Goal: Complete application form

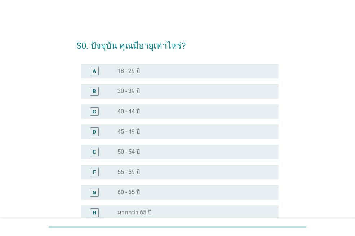
click at [165, 156] on div "radio_button_unchecked 50 - 54 ปี" at bounding box center [196, 152] width 156 height 9
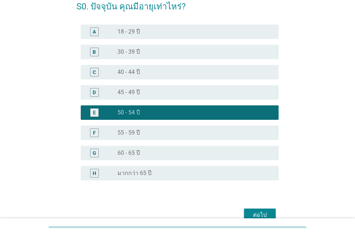
scroll to position [77, 0]
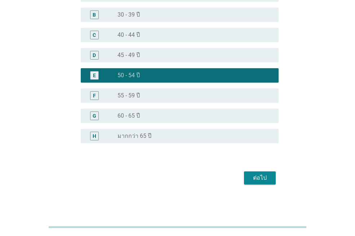
click at [254, 177] on div "ต่อไป" at bounding box center [260, 178] width 20 height 9
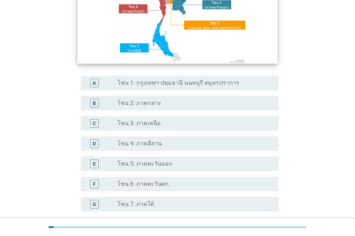
scroll to position [108, 0]
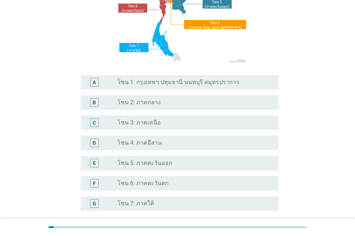
click at [173, 105] on div "radio_button_unchecked โซน 2: ภาคกลาง" at bounding box center [193, 102] width 150 height 7
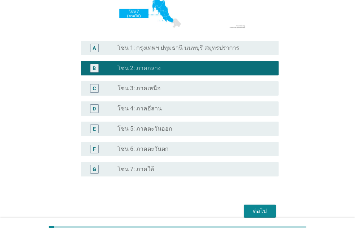
scroll to position [176, 0]
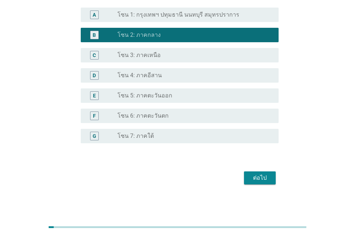
click at [255, 176] on div "ต่อไป" at bounding box center [260, 178] width 20 height 9
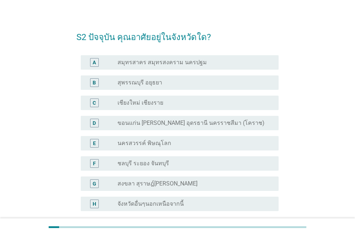
scroll to position [0, 0]
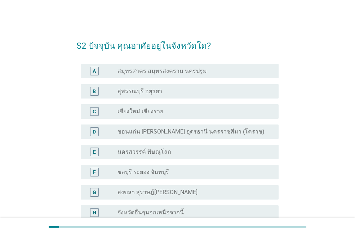
click at [180, 90] on div "radio_button_unchecked สุพรรณบุรี อยุธยา" at bounding box center [193, 91] width 150 height 7
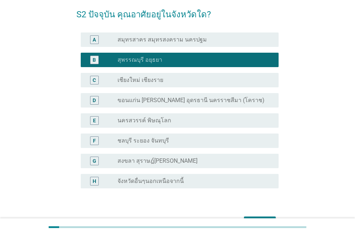
scroll to position [77, 0]
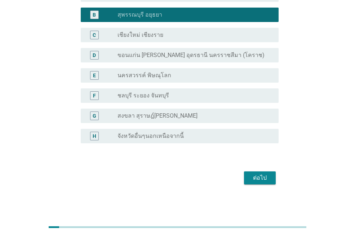
click at [258, 176] on div "ต่อไป" at bounding box center [260, 178] width 20 height 9
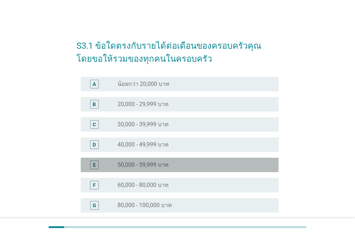
click at [169, 161] on div "radio_button_unchecked 50,000 - 59,999 บาท" at bounding box center [193, 164] width 150 height 7
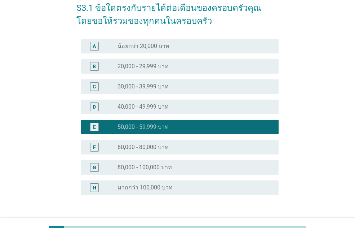
scroll to position [89, 0]
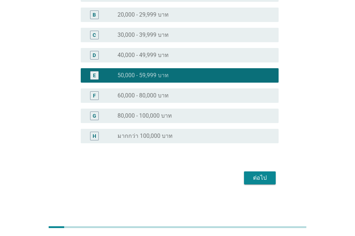
click at [262, 178] on div "ต่อไป" at bounding box center [260, 178] width 20 height 9
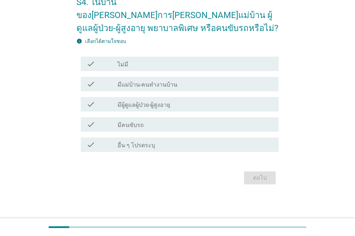
scroll to position [0, 0]
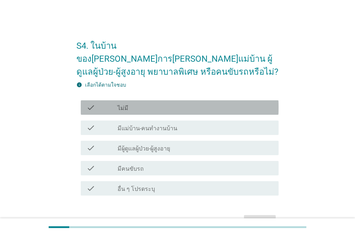
click at [213, 103] on div "check_box_outline_blank ไม่มี" at bounding box center [196, 107] width 156 height 9
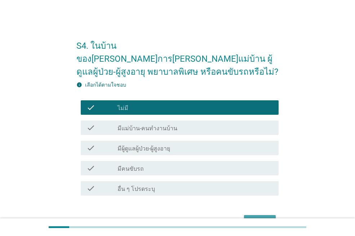
click at [261, 217] on div "ต่อไป" at bounding box center [260, 221] width 20 height 9
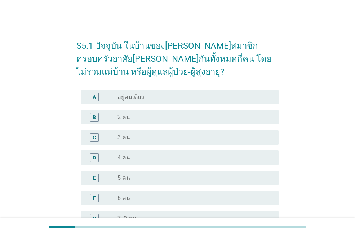
click at [187, 137] on div "radio_button_unchecked 3 คน" at bounding box center [193, 137] width 150 height 7
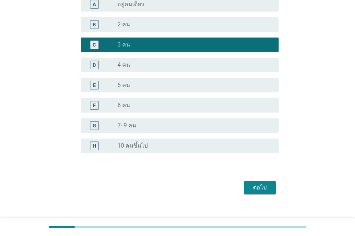
scroll to position [102, 0]
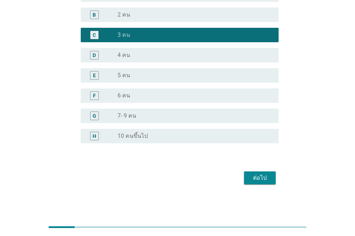
click at [257, 182] on div "ต่อไป" at bounding box center [260, 178] width 20 height 9
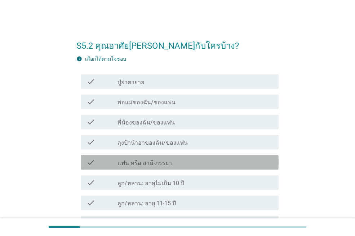
click at [156, 160] on label "แฟน หรือ สามี-ภรรยา" at bounding box center [145, 163] width 54 height 7
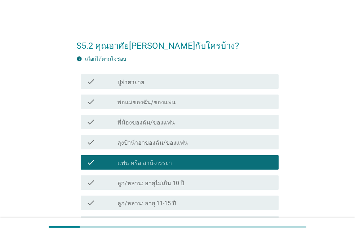
click at [176, 200] on div "check_box_outline_blank ลูก/หลาน: อายุ 11-15 ปี" at bounding box center [196, 202] width 156 height 9
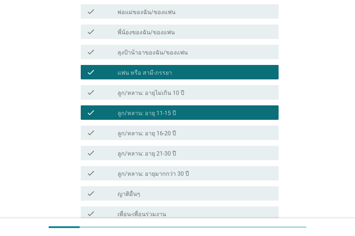
scroll to position [144, 0]
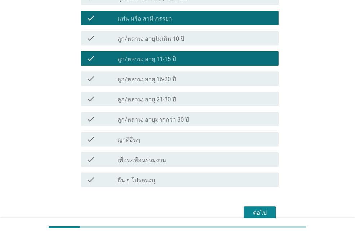
click at [254, 208] on button "ต่อไป" at bounding box center [260, 212] width 32 height 13
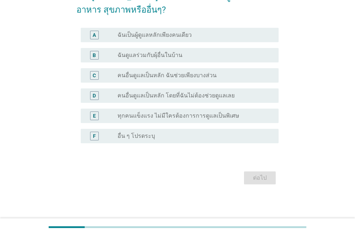
scroll to position [0, 0]
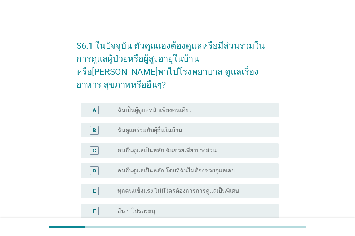
click at [197, 106] on div "radio_button_unchecked ฉันเป็นผู้ดูแลหลักเพียงคนเดียว" at bounding box center [193, 109] width 150 height 7
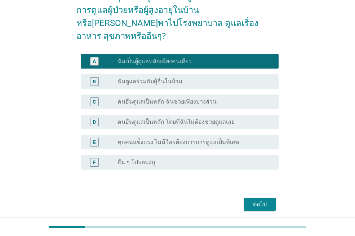
scroll to position [62, 0]
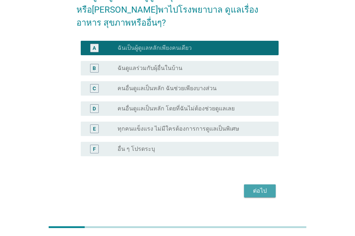
click at [256, 187] on div "ต่อไป" at bounding box center [260, 191] width 20 height 9
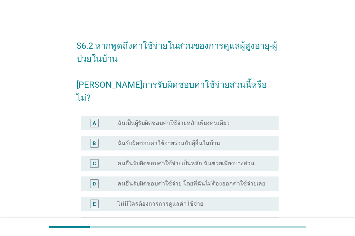
click at [201, 119] on label "ฉันเป็นผู้รับผิดชอบค่าใช้จ่ายหลักเพียงคนเดียว" at bounding box center [174, 122] width 112 height 7
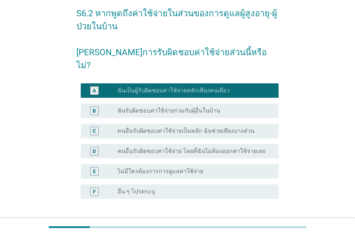
scroll to position [75, 0]
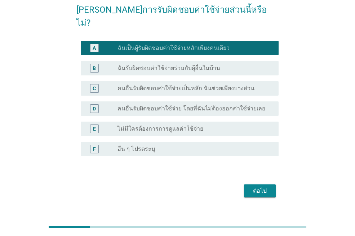
click at [256, 187] on div "ต่อไป" at bounding box center [260, 191] width 20 height 9
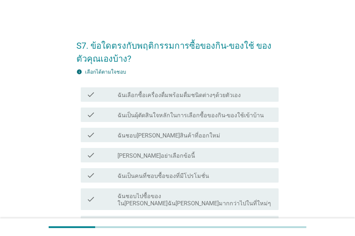
click at [174, 97] on label "ฉันเลือกซื้อเครื่องดื่มพร้อมดื่มชนิดต่างๆด้วยตัวเอง" at bounding box center [179, 95] width 123 height 7
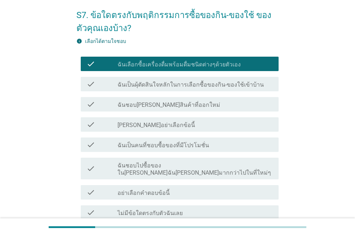
scroll to position [72, 0]
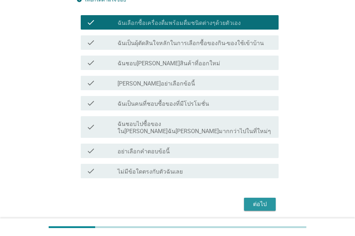
click at [250, 198] on button "ต่อไป" at bounding box center [260, 204] width 32 height 13
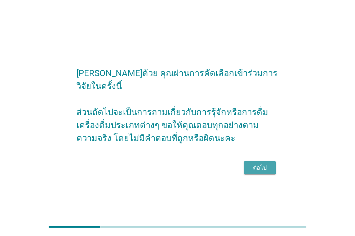
click at [259, 163] on div "ต่อไป" at bounding box center [260, 167] width 20 height 9
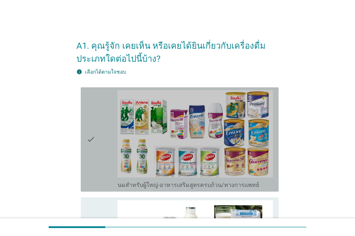
click at [109, 141] on div "check" at bounding box center [102, 139] width 31 height 99
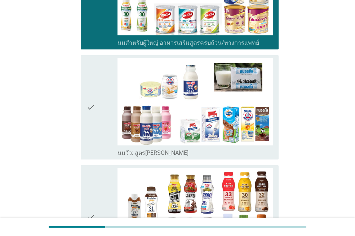
scroll to position [144, 0]
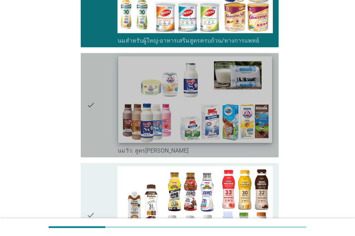
click at [137, 127] on img at bounding box center [195, 99] width 154 height 87
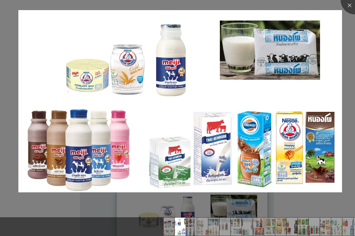
scroll to position [0, 0]
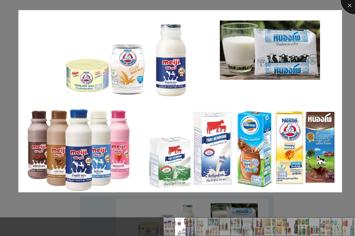
drag, startPoint x: 348, startPoint y: 6, endPoint x: 343, endPoint y: 6, distance: 5.4
click at [348, 6] on div at bounding box center [355, 0] width 29 height 29
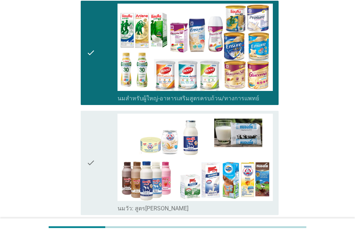
scroll to position [108, 0]
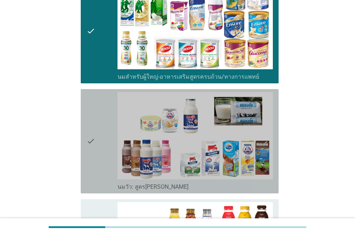
click at [91, 142] on icon "check" at bounding box center [91, 141] width 9 height 99
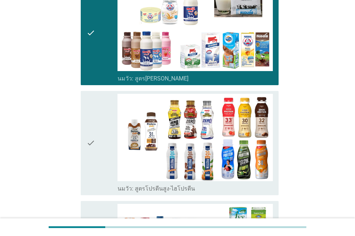
click at [93, 138] on icon "check" at bounding box center [91, 143] width 9 height 99
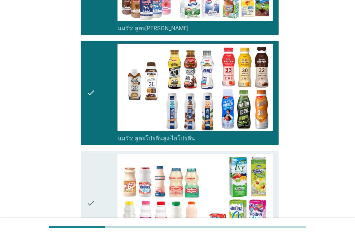
scroll to position [361, 0]
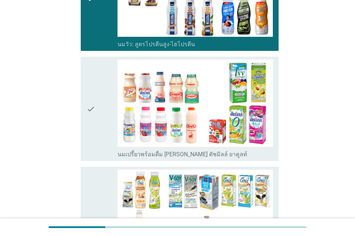
click at [96, 110] on div "check" at bounding box center [102, 109] width 31 height 99
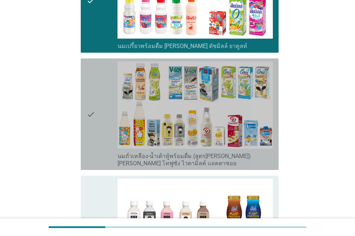
click at [96, 110] on div "check" at bounding box center [102, 114] width 31 height 106
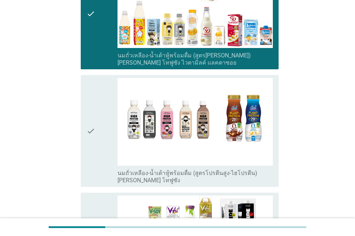
scroll to position [577, 0]
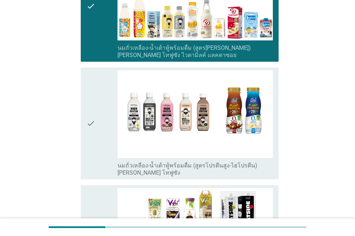
click at [96, 118] on div "check" at bounding box center [102, 123] width 31 height 106
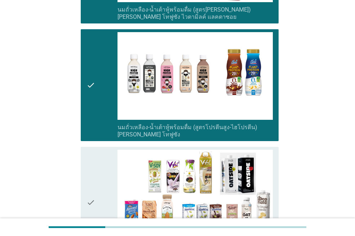
scroll to position [686, 0]
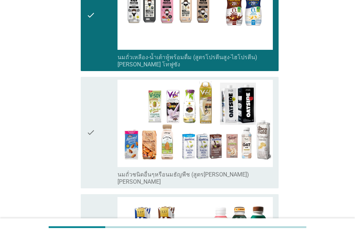
click at [92, 131] on icon "check" at bounding box center [91, 133] width 9 height 106
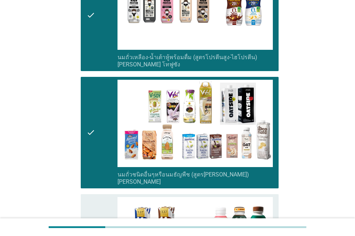
scroll to position [794, 0]
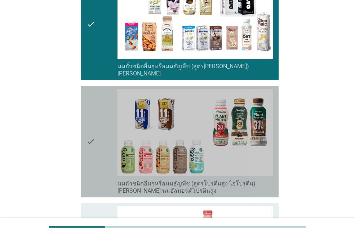
click at [92, 141] on icon "check" at bounding box center [91, 142] width 9 height 106
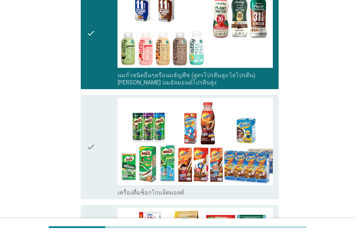
click at [93, 141] on icon "check" at bounding box center [91, 147] width 9 height 99
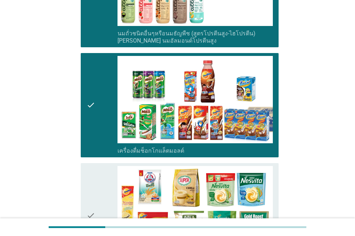
scroll to position [1010, 0]
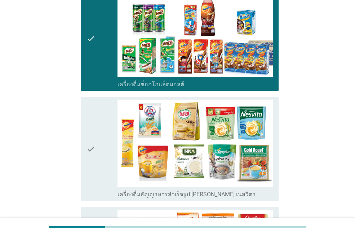
click at [93, 141] on icon "check" at bounding box center [91, 149] width 9 height 99
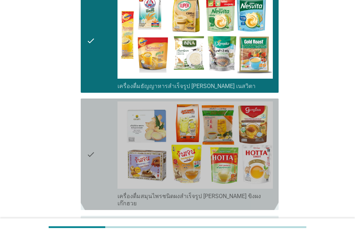
click at [93, 141] on icon "check" at bounding box center [91, 154] width 9 height 106
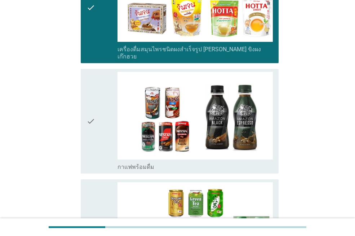
scroll to position [1299, 0]
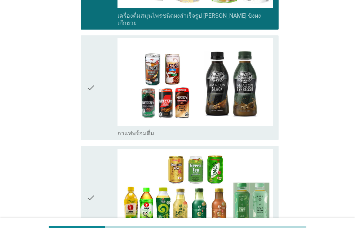
click at [95, 76] on icon "check" at bounding box center [91, 87] width 9 height 99
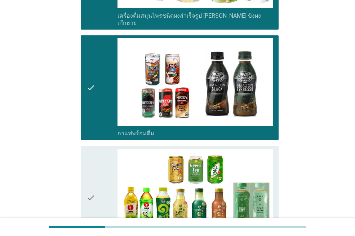
scroll to position [1407, 0]
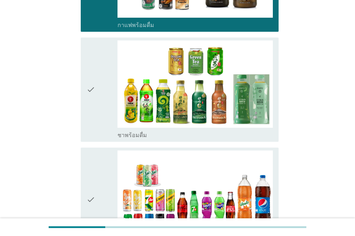
click at [95, 76] on icon "check" at bounding box center [91, 89] width 9 height 99
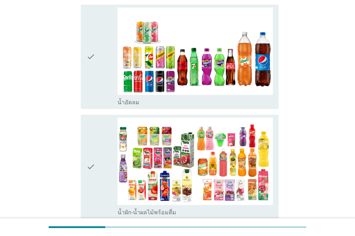
scroll to position [1552, 0]
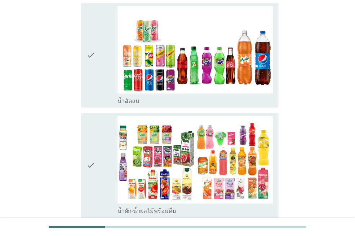
click at [97, 44] on div "check" at bounding box center [102, 55] width 31 height 99
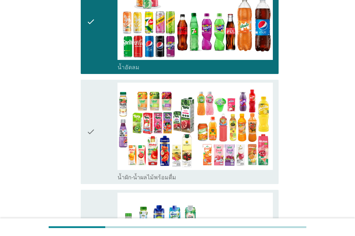
scroll to position [1624, 0]
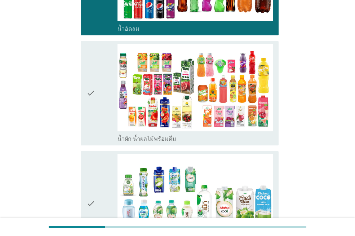
click at [94, 87] on icon "check" at bounding box center [91, 93] width 9 height 99
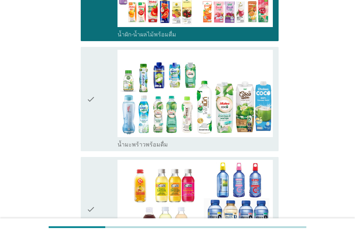
scroll to position [1732, 0]
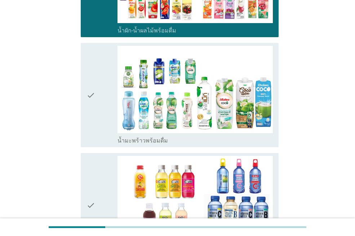
click at [94, 87] on icon "check" at bounding box center [91, 95] width 9 height 99
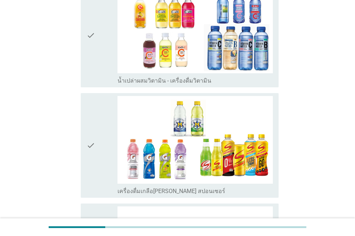
scroll to position [1913, 0]
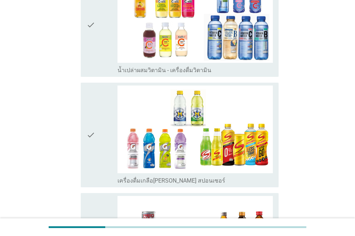
click at [92, 35] on icon "check" at bounding box center [91, 24] width 9 height 99
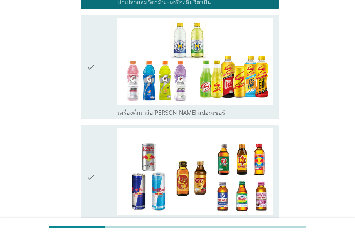
scroll to position [1985, 0]
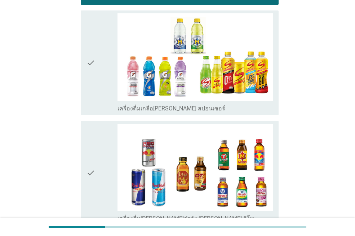
click at [89, 58] on icon "check" at bounding box center [91, 62] width 9 height 99
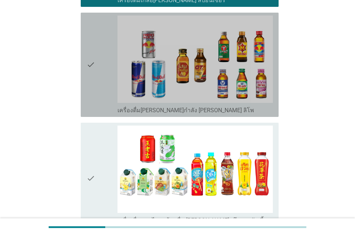
click at [89, 58] on icon "check" at bounding box center [91, 65] width 9 height 99
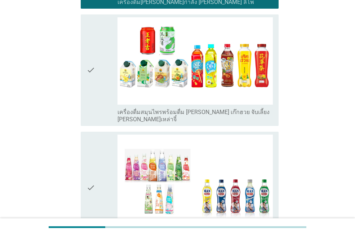
click at [89, 58] on icon "check" at bounding box center [91, 70] width 9 height 106
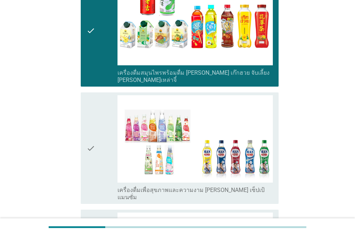
scroll to position [2310, 0]
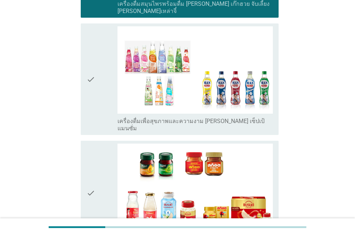
click at [89, 58] on icon "check" at bounding box center [91, 79] width 9 height 106
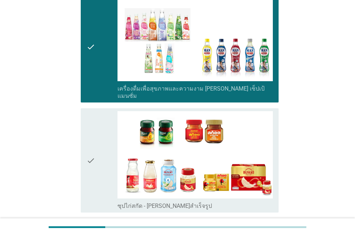
scroll to position [2381, 0]
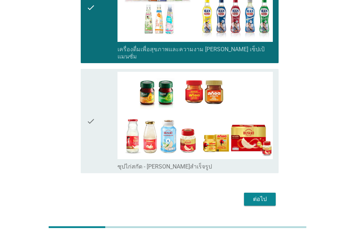
click at [88, 96] on icon "check" at bounding box center [91, 121] width 9 height 99
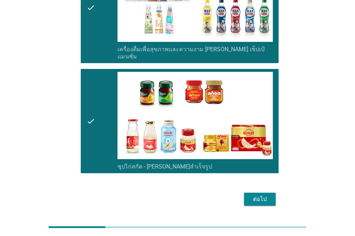
click at [258, 195] on div "ต่อไป" at bounding box center [260, 199] width 20 height 9
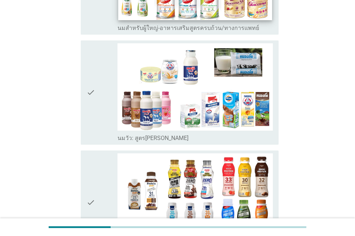
scroll to position [144, 0]
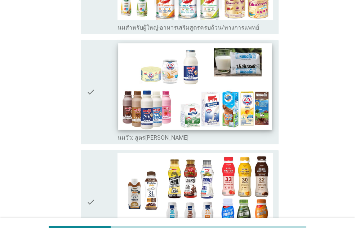
click at [198, 81] on img at bounding box center [195, 86] width 154 height 87
